Goal: Information Seeking & Learning: Learn about a topic

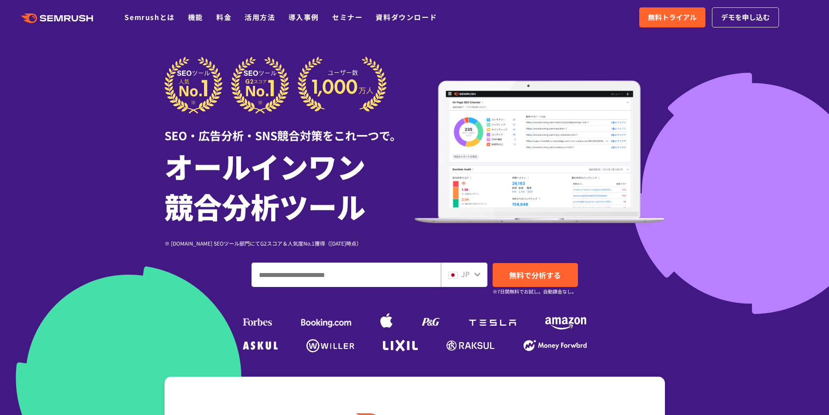
click at [475, 273] on icon at bounding box center [477, 274] width 6 height 4
click at [483, 276] on div "JP" at bounding box center [464, 274] width 47 height 24
click at [479, 276] on icon at bounding box center [477, 274] width 7 height 7
click at [475, 275] on icon at bounding box center [477, 274] width 7 height 7
click at [460, 274] on div "JP" at bounding box center [462, 274] width 28 height 11
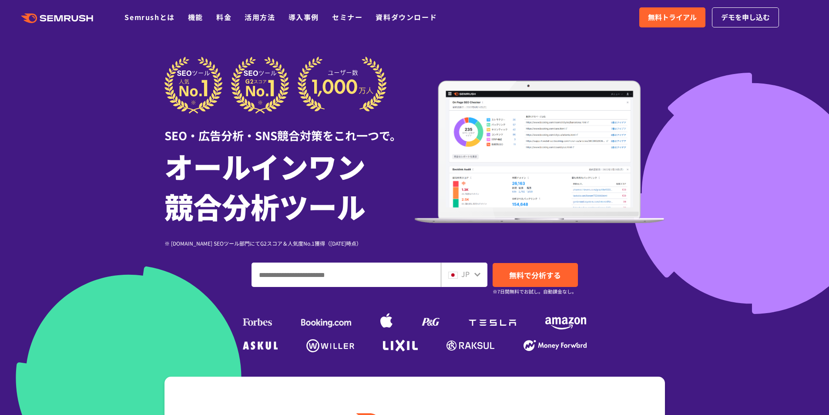
click at [448, 274] on img at bounding box center [453, 275] width 10 height 7
click at [479, 275] on icon at bounding box center [477, 274] width 7 height 7
click at [473, 275] on div "JP" at bounding box center [462, 274] width 28 height 11
click at [477, 275] on icon at bounding box center [477, 274] width 6 height 4
click at [454, 276] on img at bounding box center [453, 275] width 10 height 7
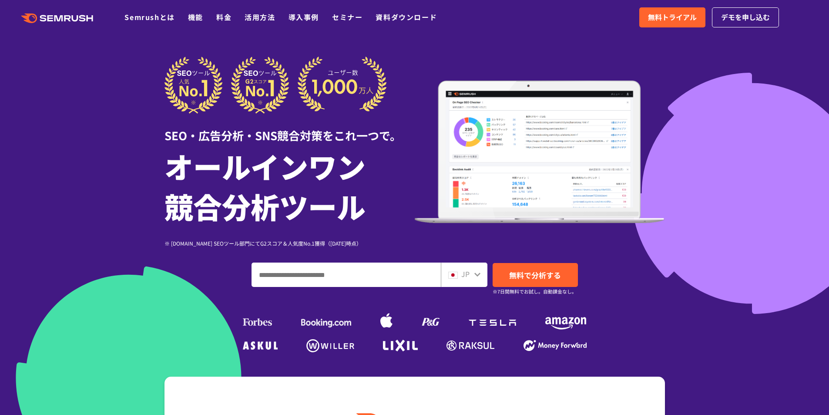
click at [454, 276] on img at bounding box center [453, 275] width 10 height 7
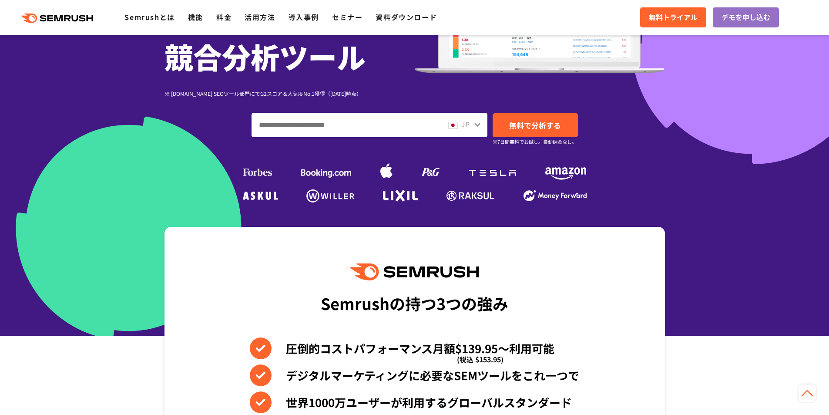
scroll to position [131, 0]
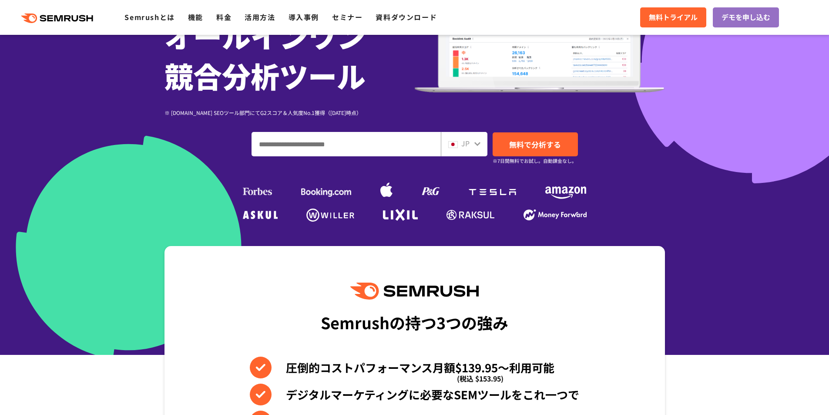
click at [378, 143] on input "ドメイン、キーワードまたはURLを入力してください" at bounding box center [346, 144] width 188 height 24
type input "********"
click at [538, 146] on span "無料で分析する" at bounding box center [535, 144] width 52 height 11
